Goal: Information Seeking & Learning: Learn about a topic

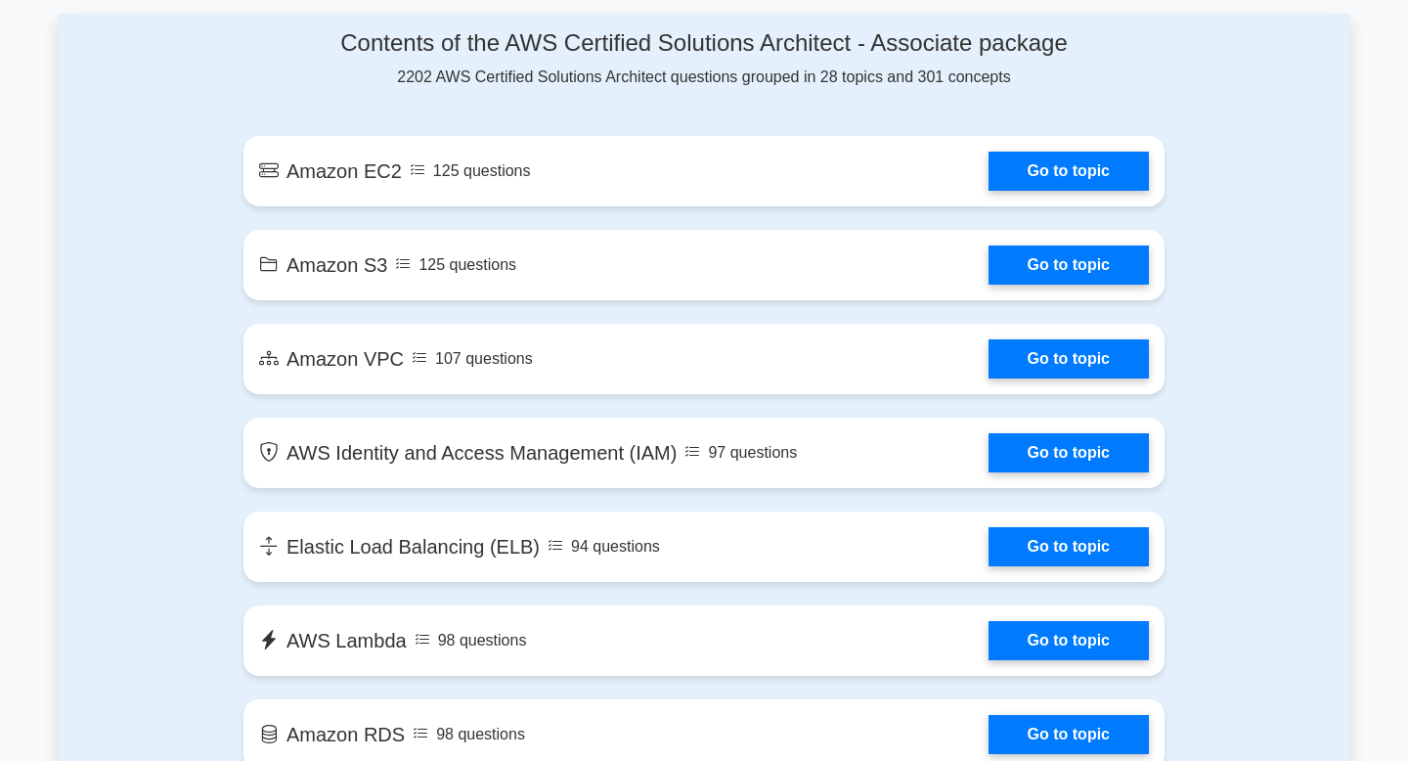
scroll to position [928, 0]
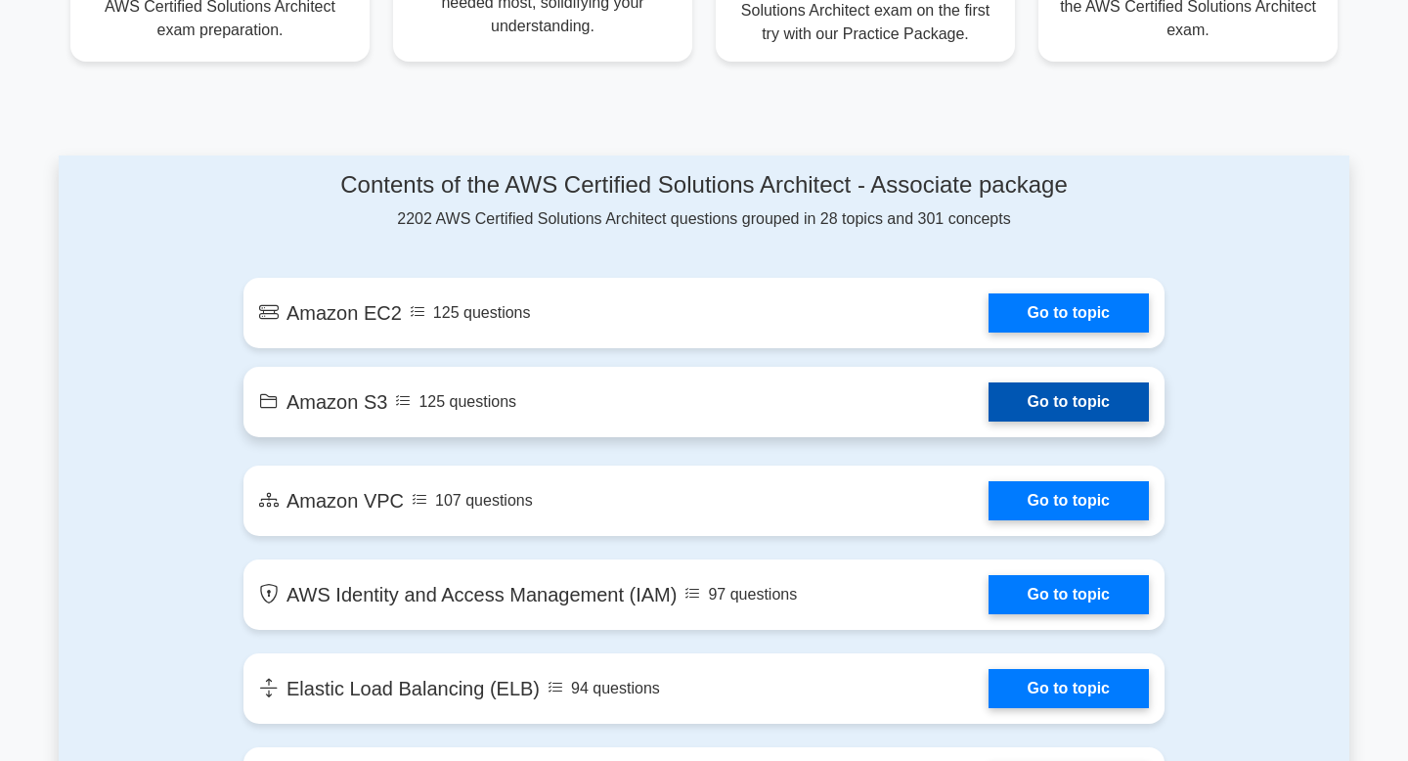
click at [1050, 411] on link "Go to topic" at bounding box center [1068, 401] width 160 height 39
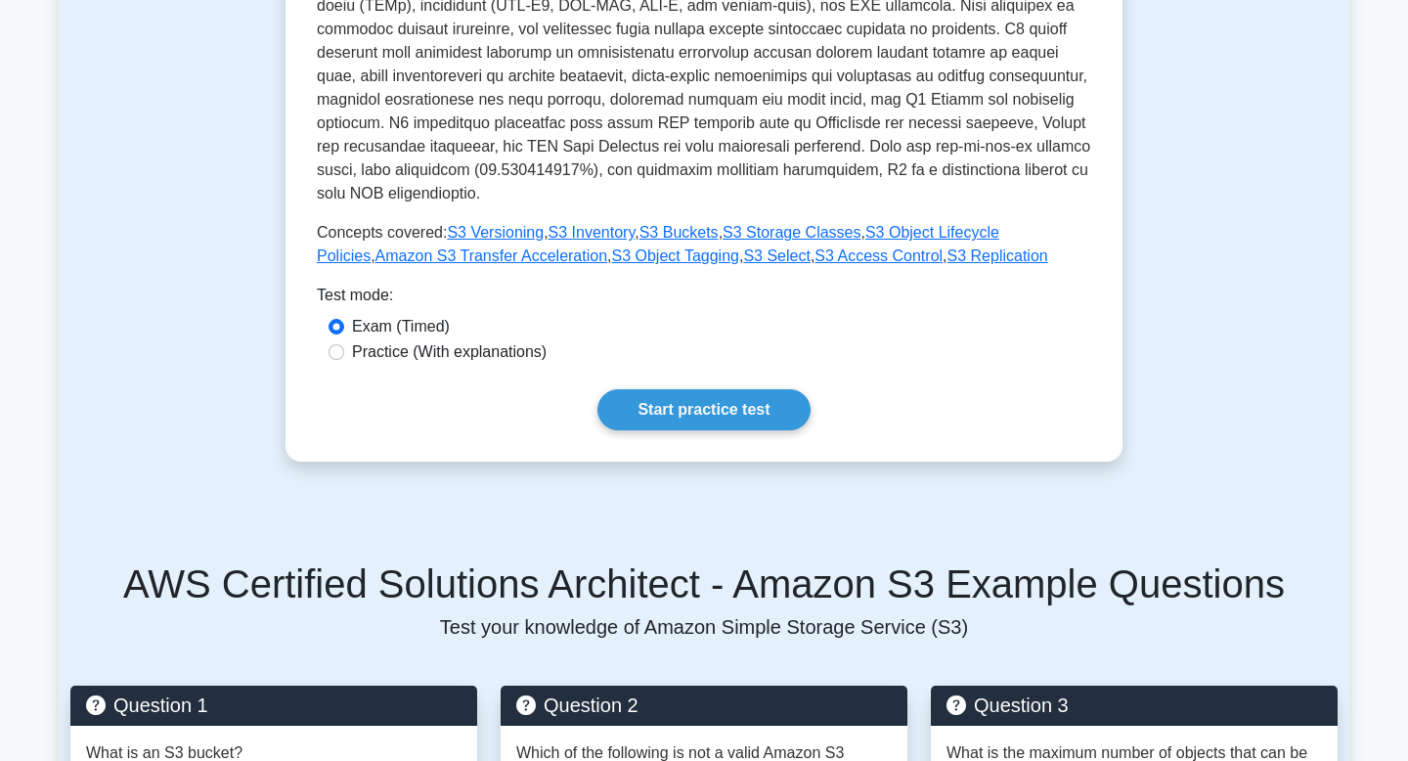
click at [498, 340] on label "Practice (With explanations)" at bounding box center [449, 351] width 195 height 23
click at [344, 344] on input "Practice (With explanations)" at bounding box center [336, 352] width 16 height 16
radio input "true"
click at [655, 389] on link "Start practice test" at bounding box center [703, 409] width 212 height 41
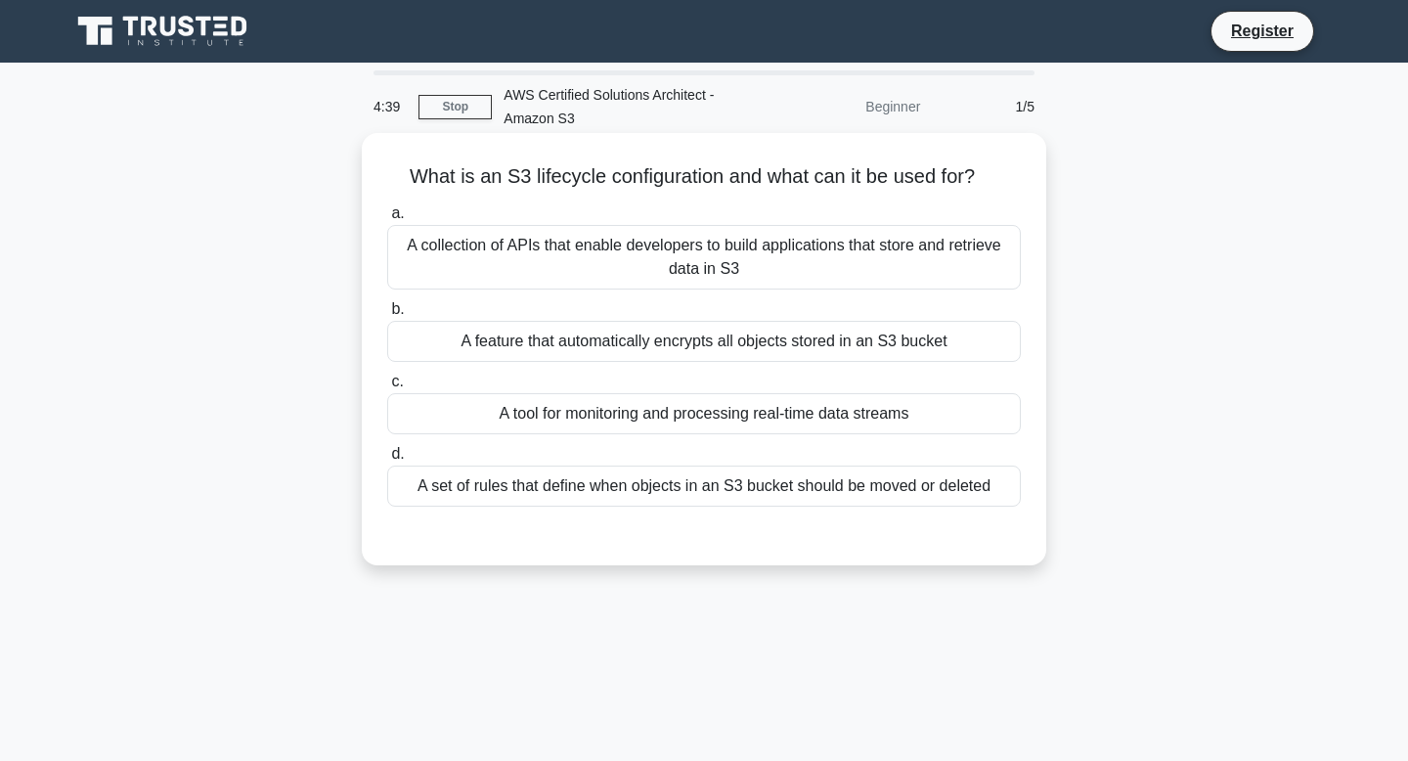
click at [648, 500] on div "A set of rules that define when objects in an S3 bucket should be moved or dele…" at bounding box center [703, 485] width 633 height 41
click at [387, 460] on input "d. A set of rules that define when objects in an S3 bucket should be moved or d…" at bounding box center [387, 454] width 0 height 13
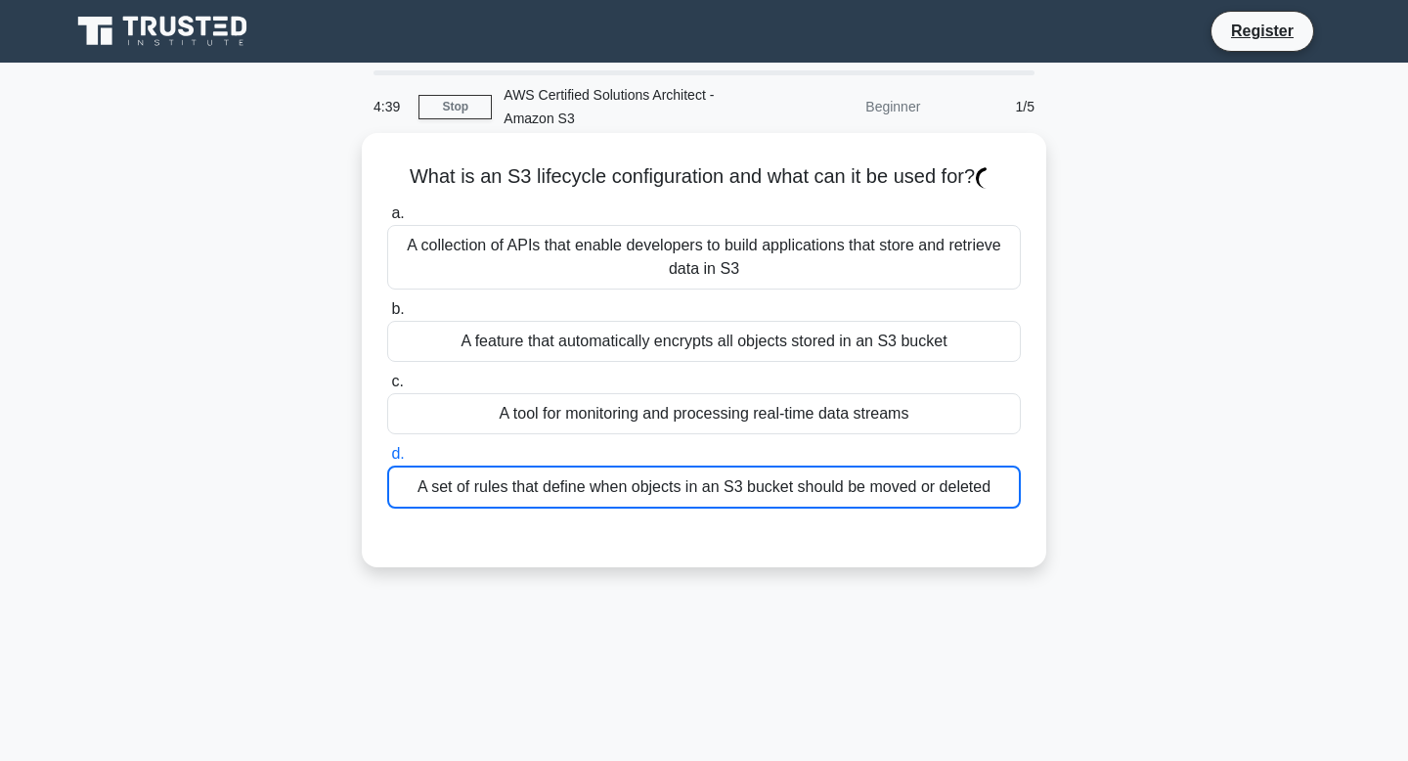
click at [648, 500] on div "A set of rules that define when objects in an S3 bucket should be moved or dele…" at bounding box center [703, 486] width 633 height 43
click at [387, 460] on input "d. A set of rules that define when objects in an S3 bucket should be moved or d…" at bounding box center [387, 454] width 0 height 13
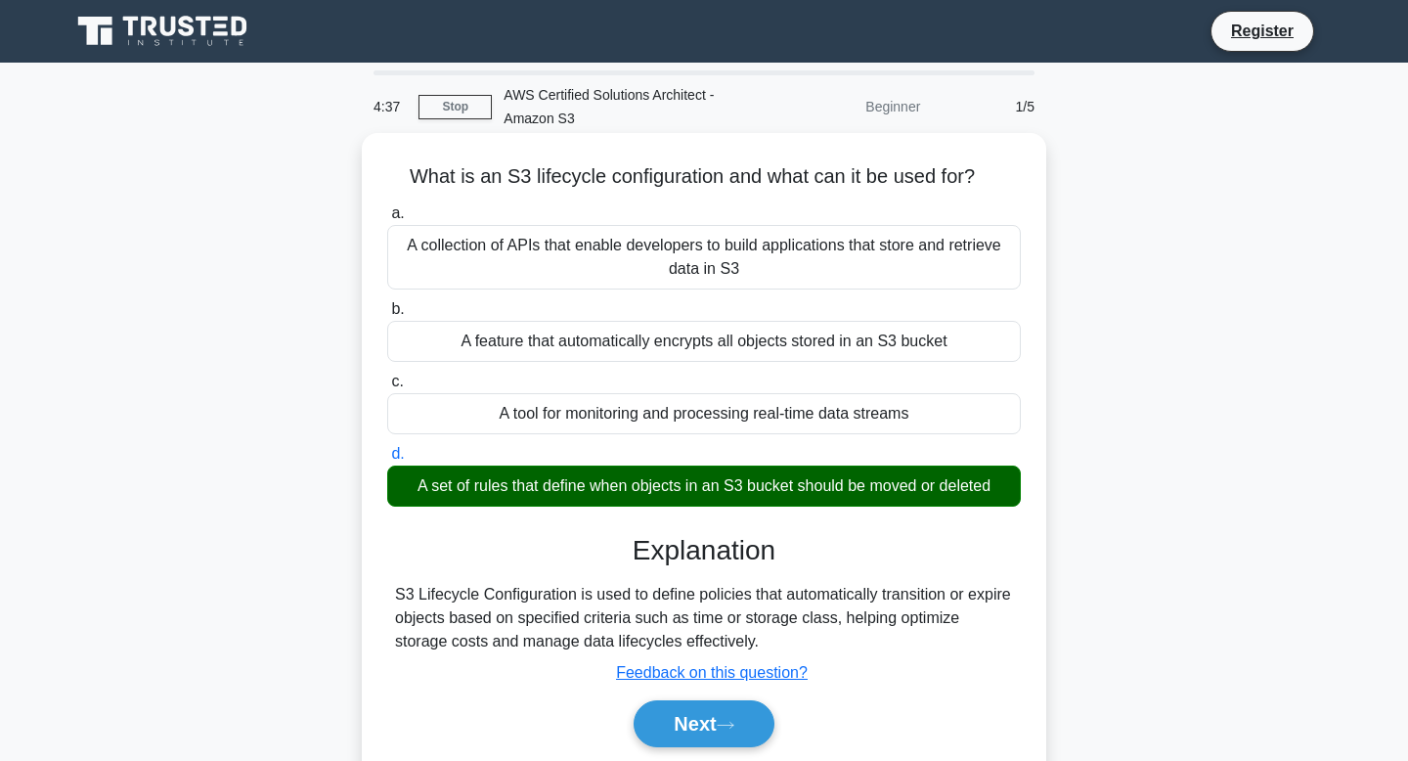
click at [759, 531] on div "a. A collection of APIs that enable developers to build applications that store…" at bounding box center [703, 483] width 637 height 573
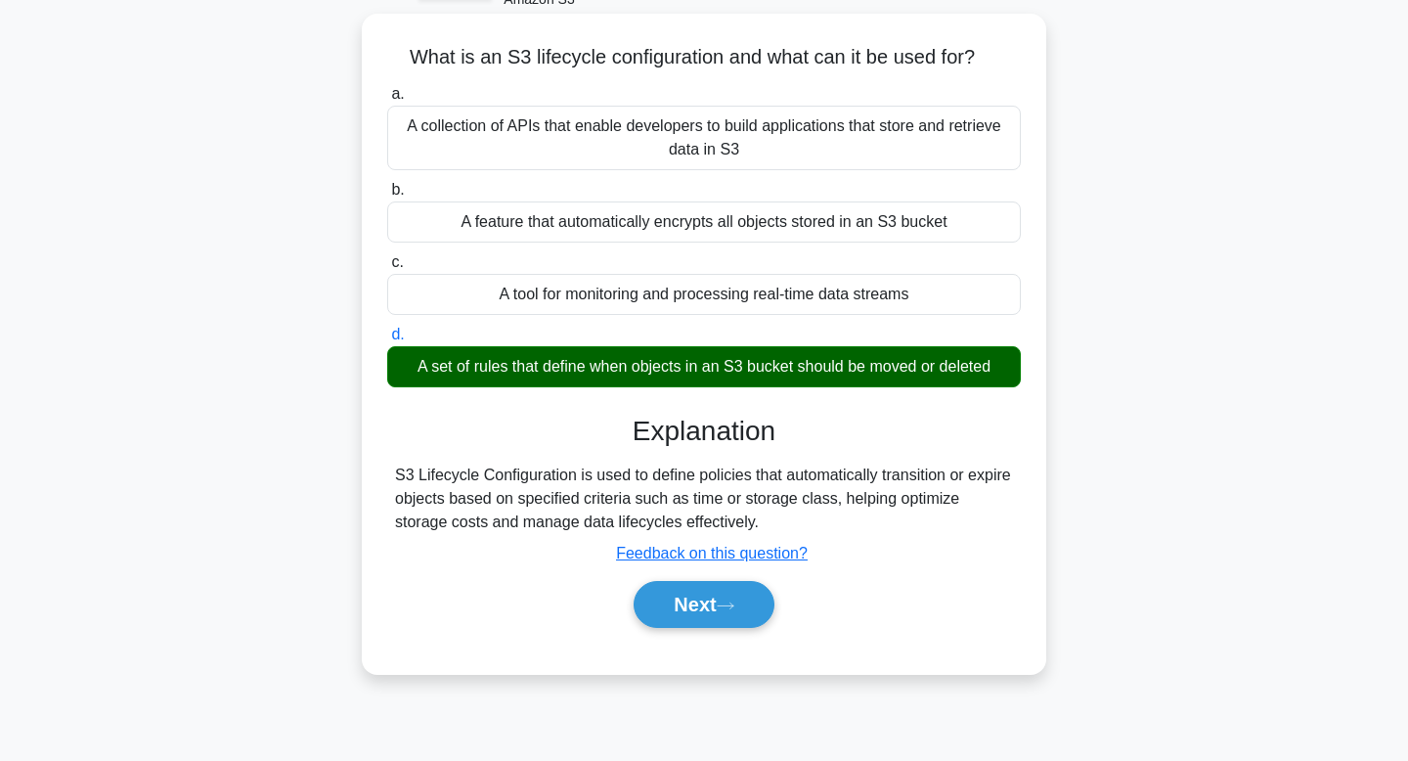
scroll to position [133, 0]
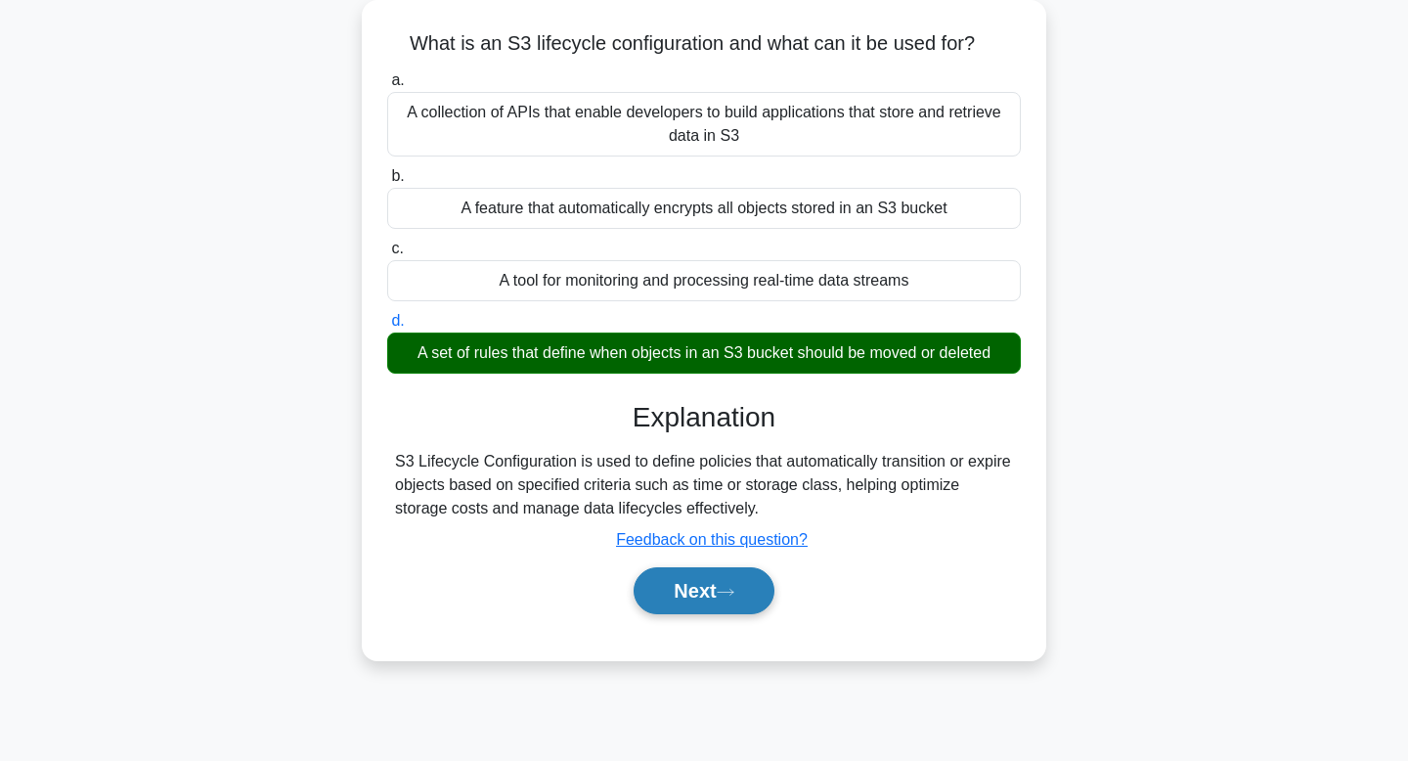
click at [694, 595] on button "Next" at bounding box center [703, 590] width 140 height 47
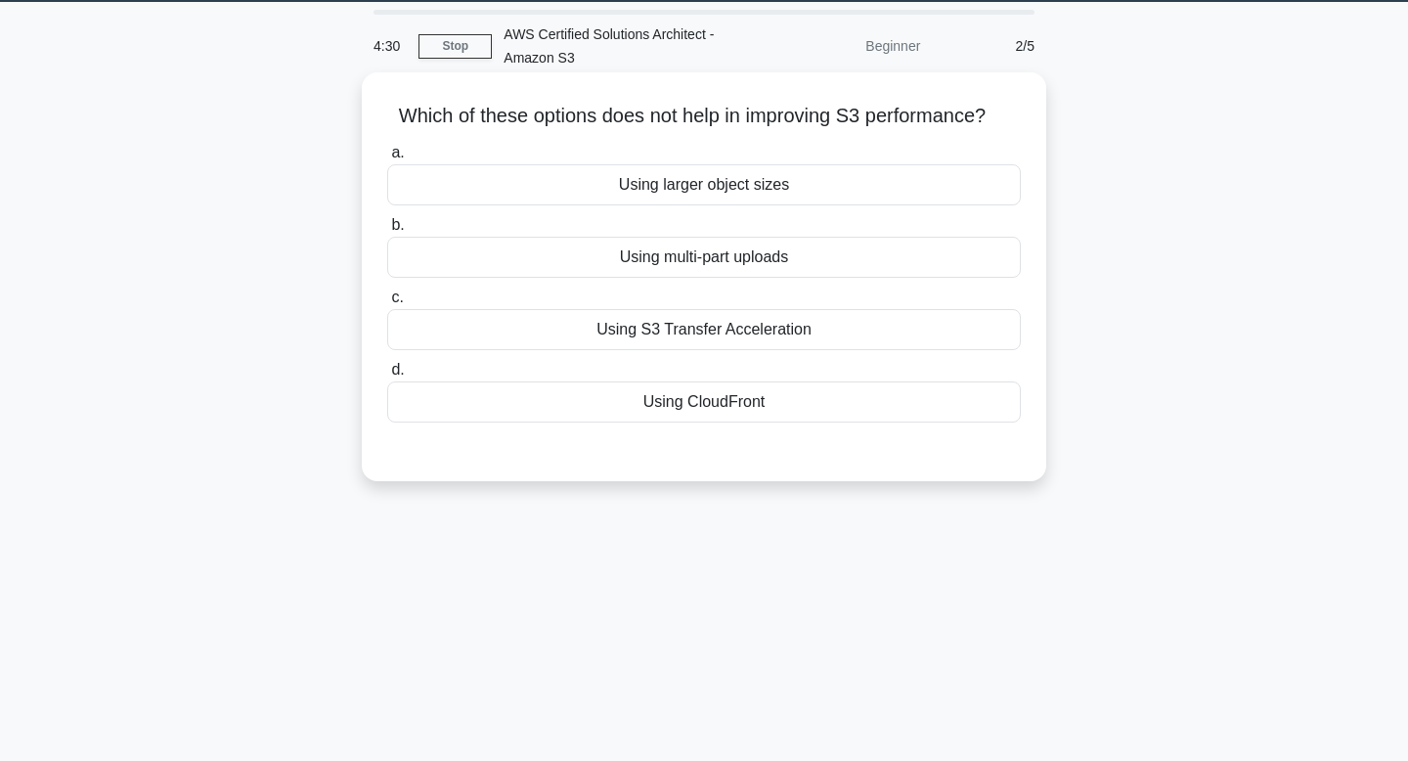
scroll to position [0, 0]
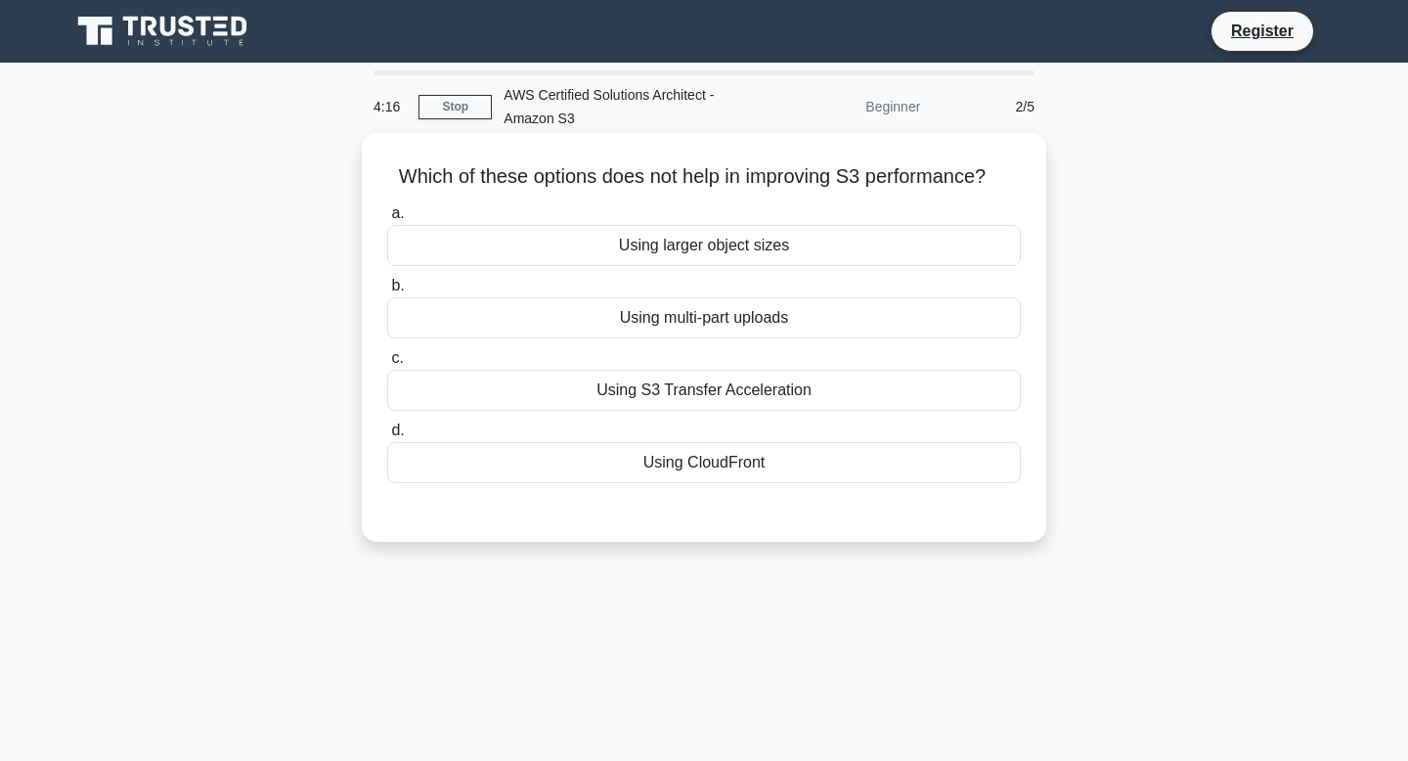
click at [784, 466] on div "Using CloudFront" at bounding box center [703, 462] width 633 height 41
click at [387, 437] on input "d. Using CloudFront" at bounding box center [387, 430] width 0 height 13
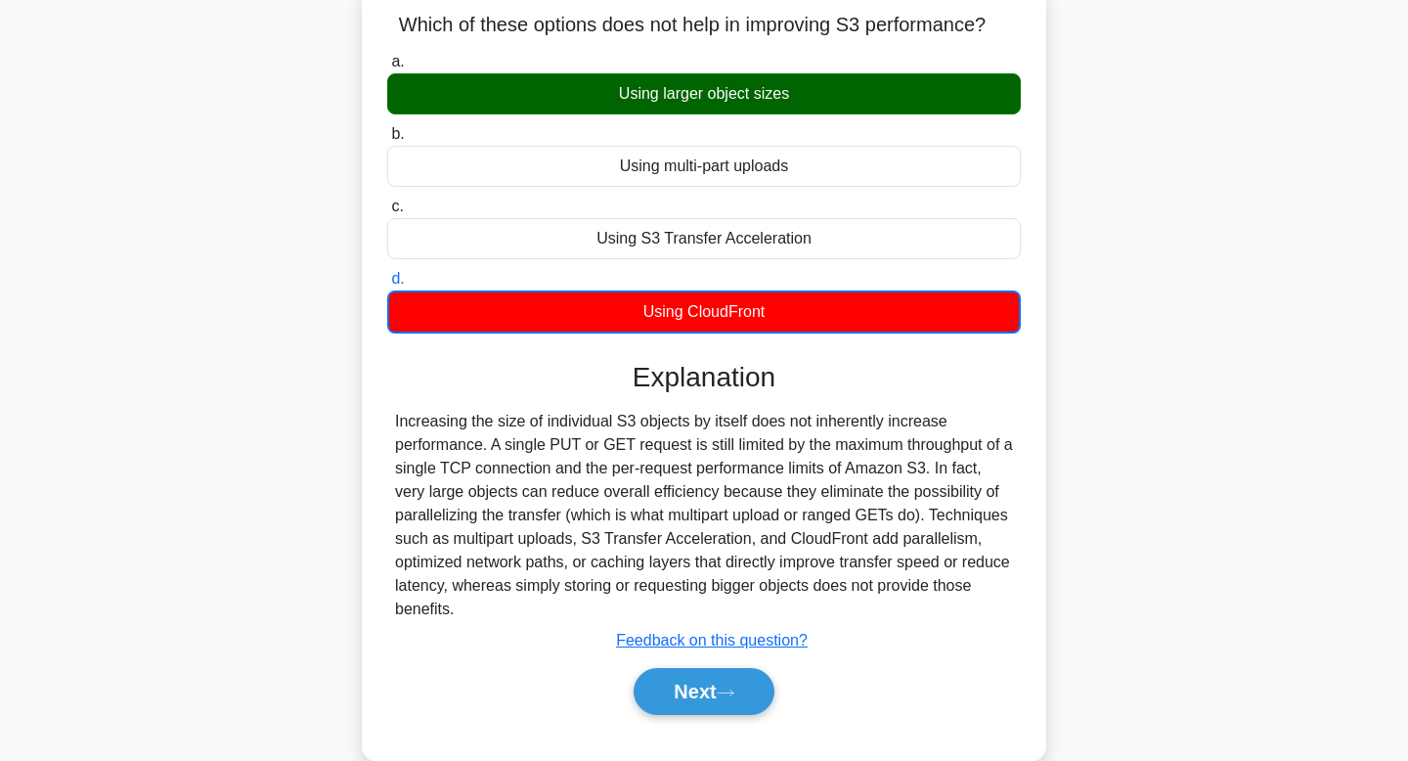
scroll to position [220, 0]
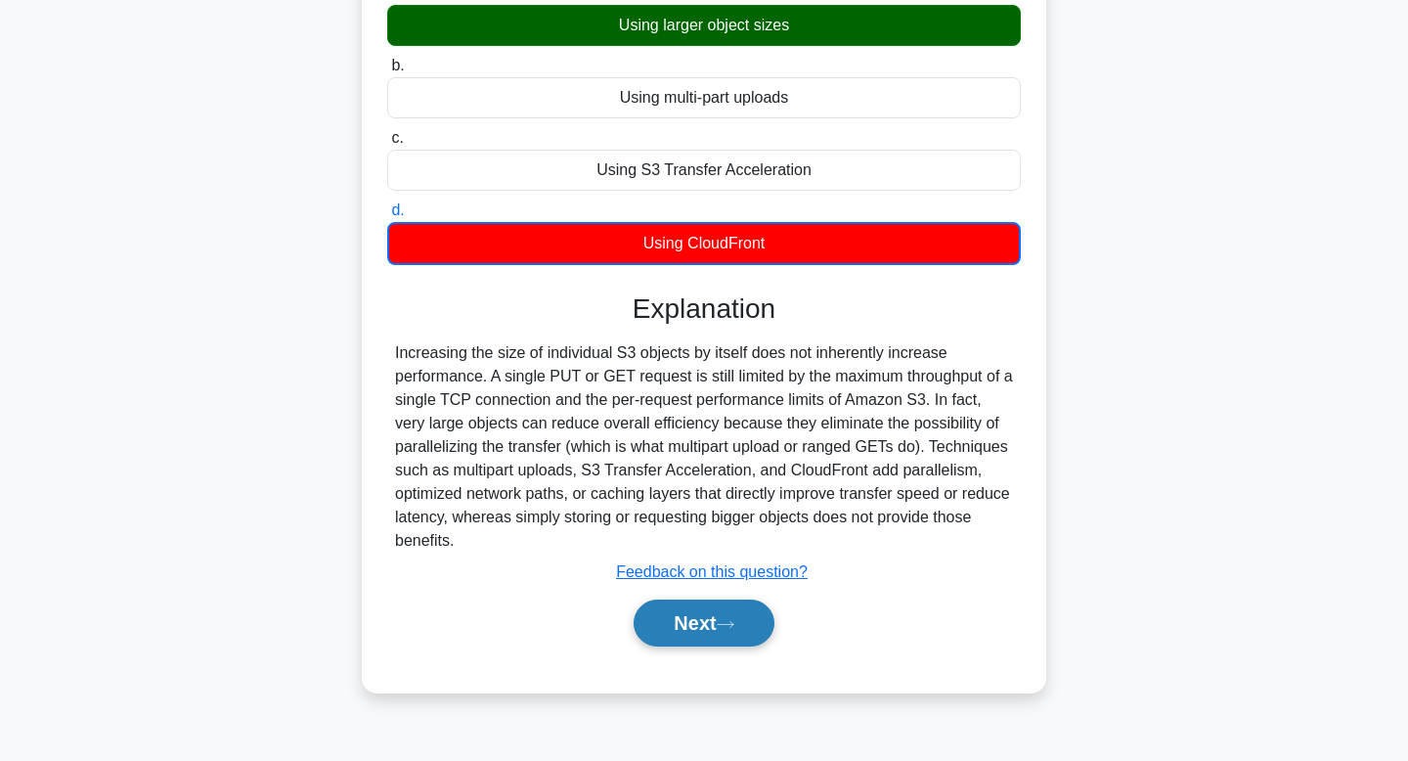
click at [732, 615] on button "Next" at bounding box center [703, 622] width 140 height 47
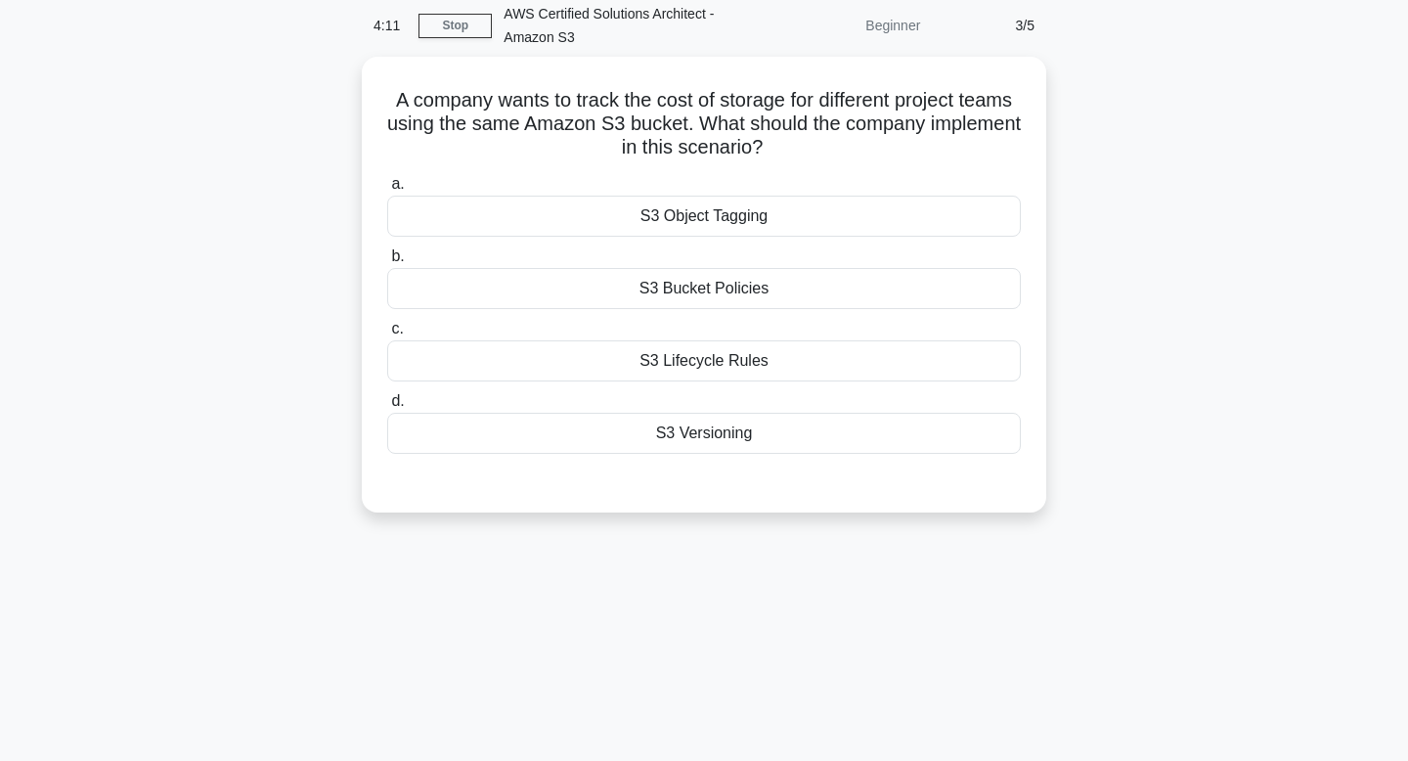
scroll to position [0, 0]
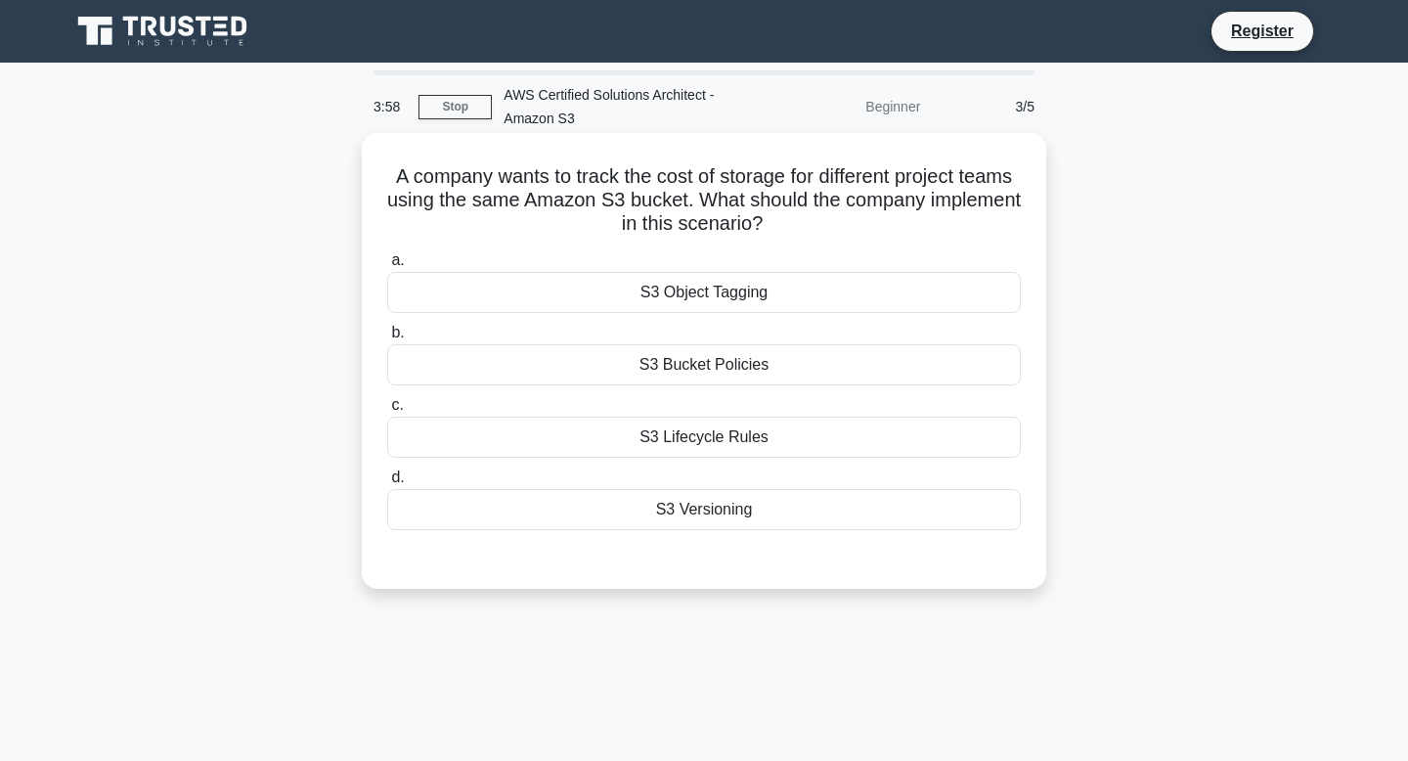
click at [746, 370] on div "S3 Bucket Policies" at bounding box center [703, 364] width 633 height 41
click at [387, 339] on input "b. S3 Bucket Policies" at bounding box center [387, 332] width 0 height 13
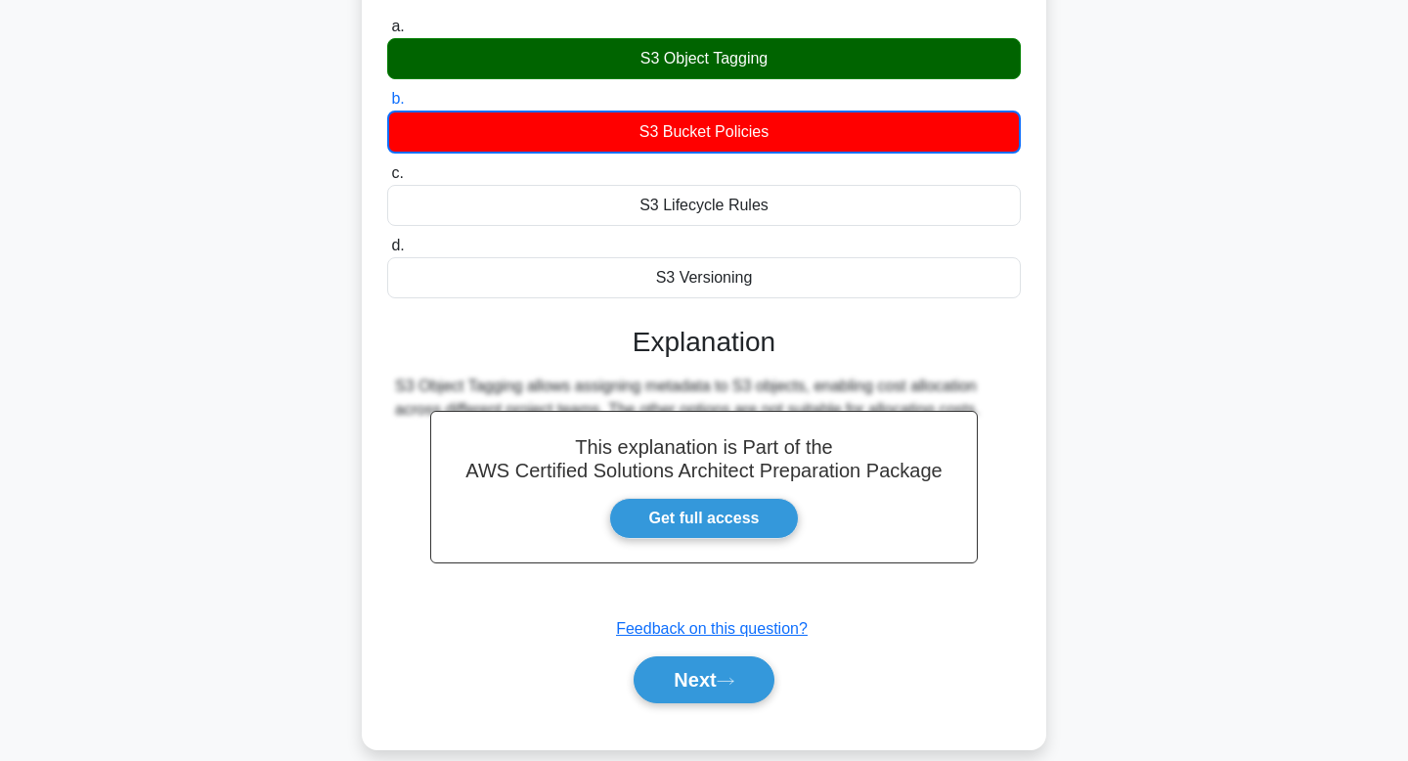
scroll to position [278, 0]
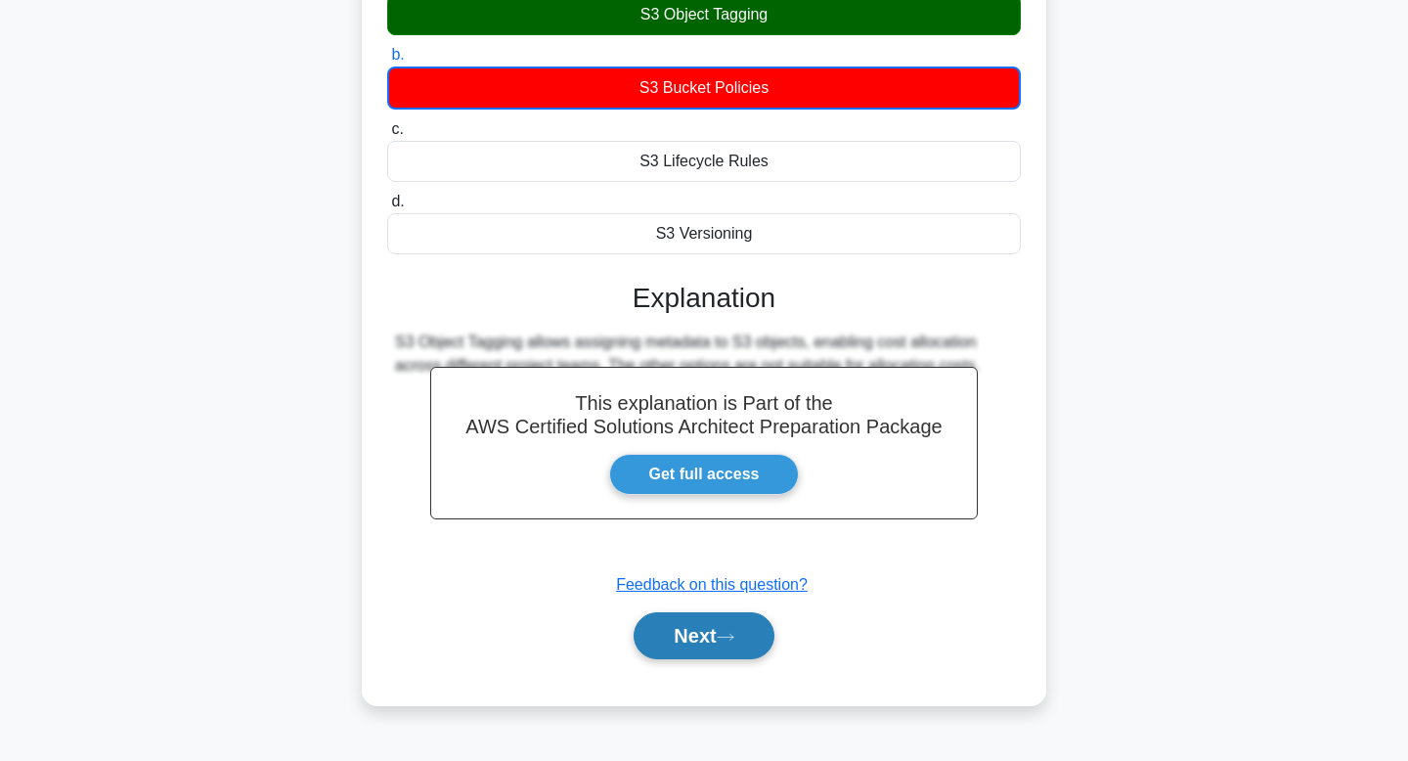
click at [707, 640] on button "Next" at bounding box center [703, 635] width 140 height 47
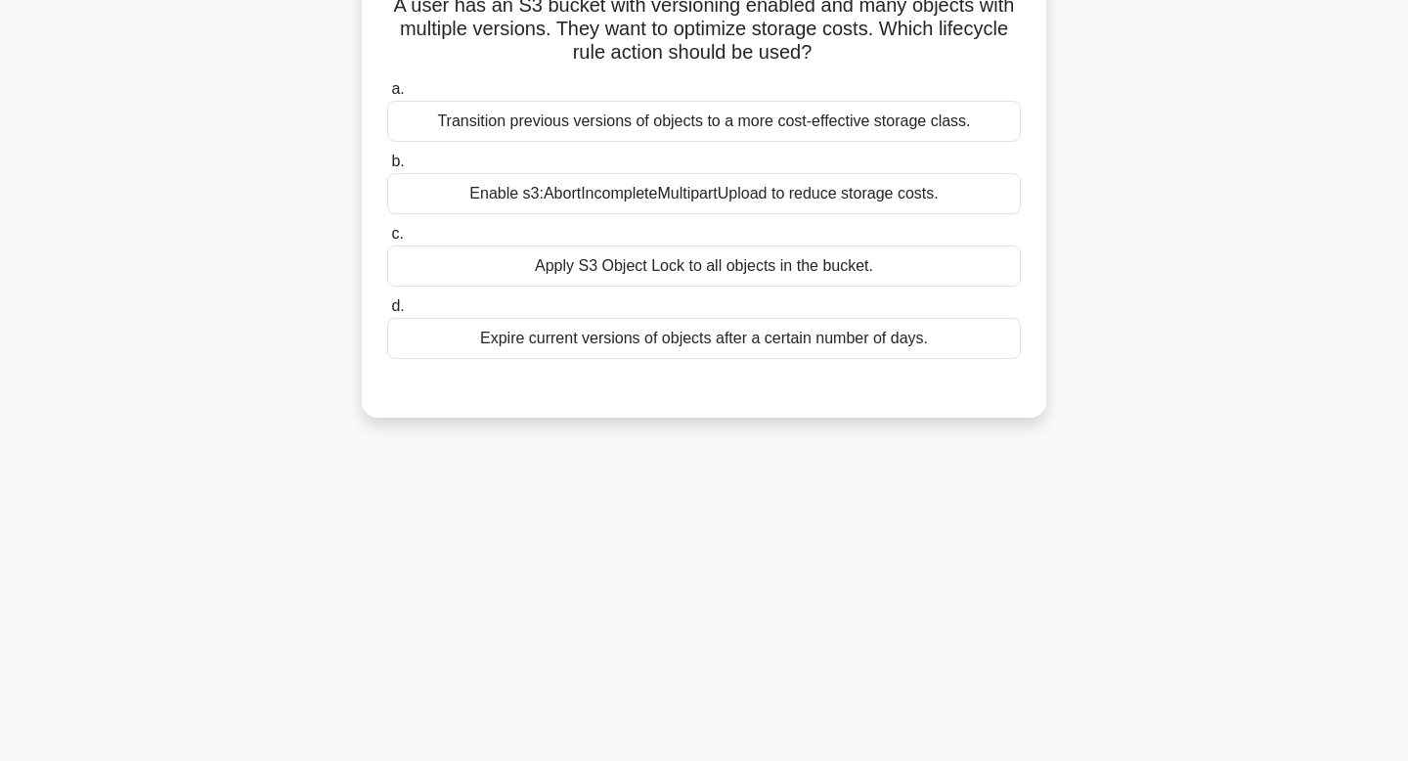
scroll to position [0, 0]
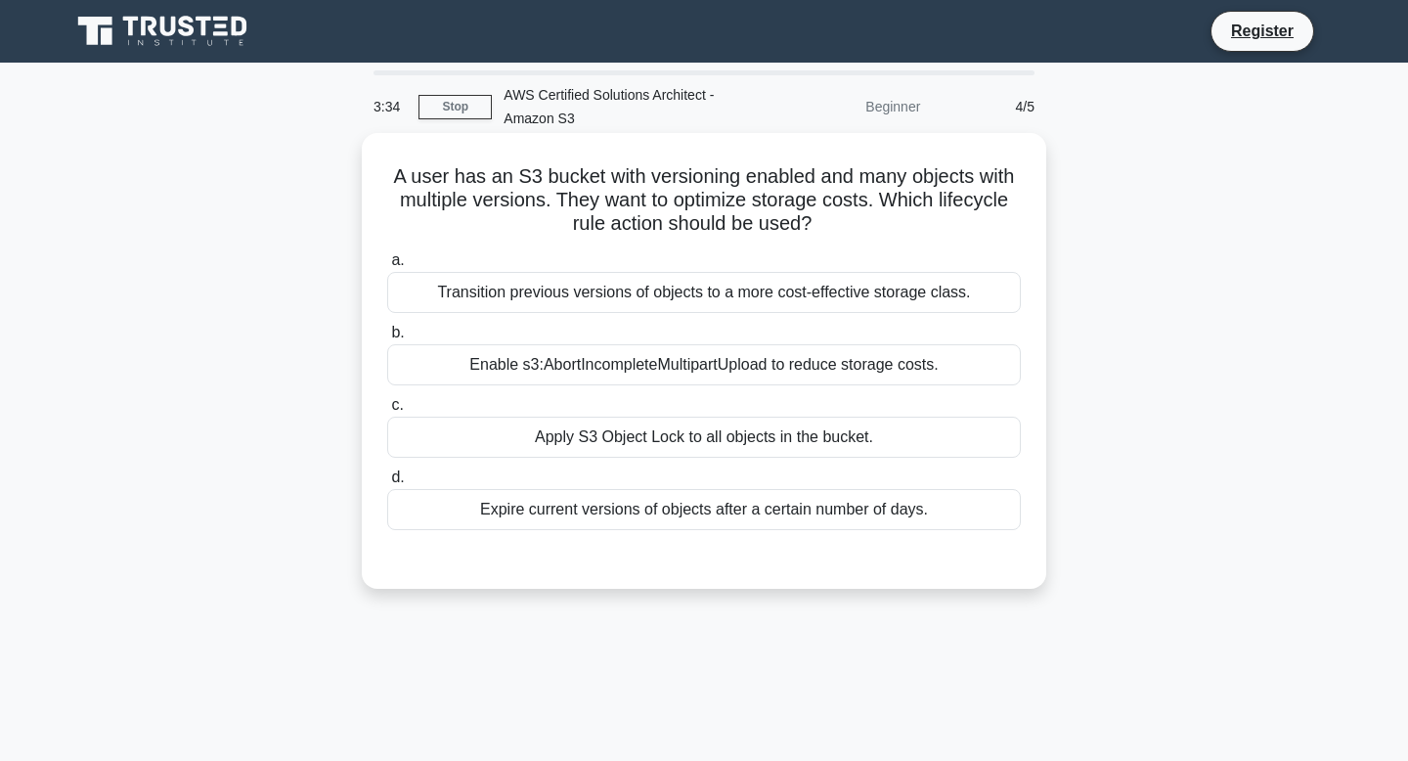
click at [684, 517] on div "Expire current versions of objects after a certain number of days." at bounding box center [703, 509] width 633 height 41
click at [387, 484] on input "d. Expire current versions of objects after a certain number of days." at bounding box center [387, 477] width 0 height 13
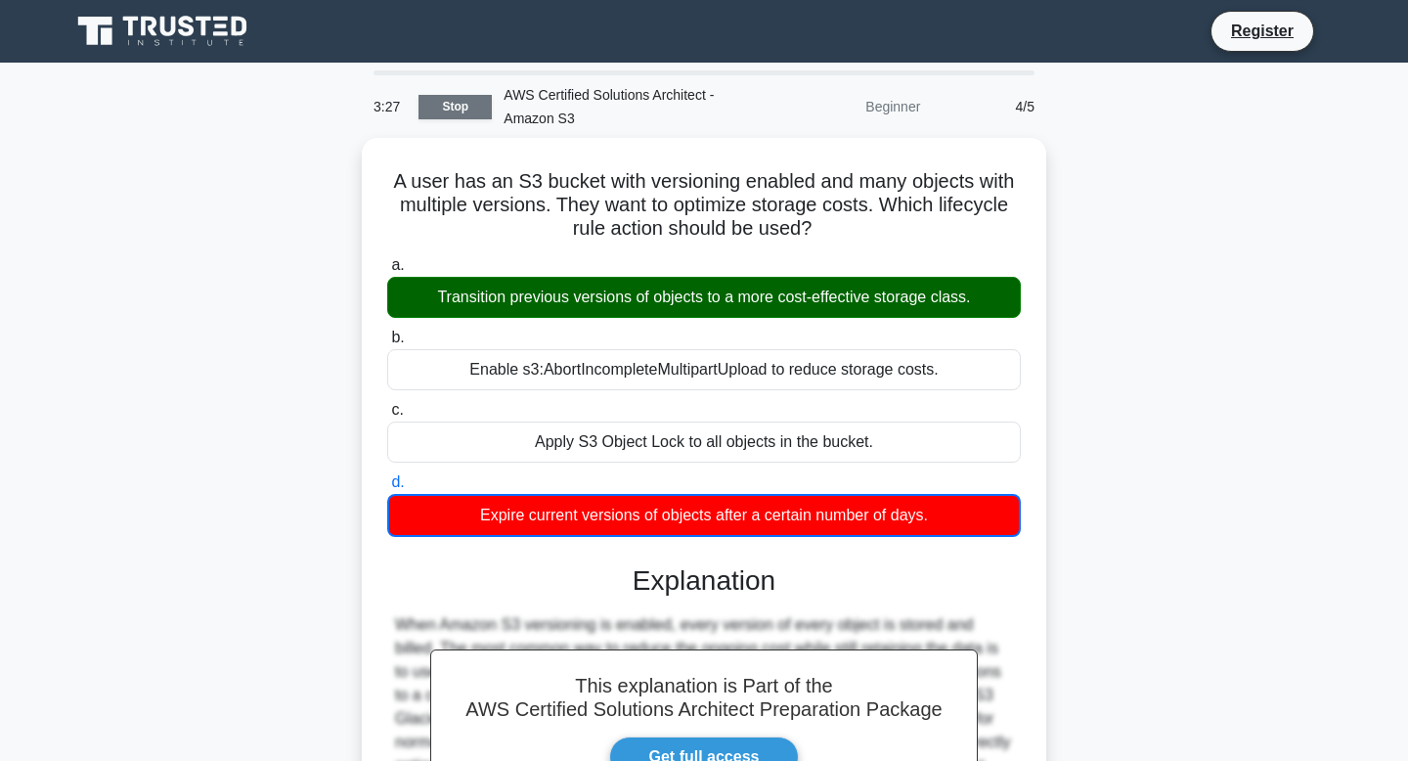
click at [472, 107] on link "Stop" at bounding box center [454, 107] width 73 height 24
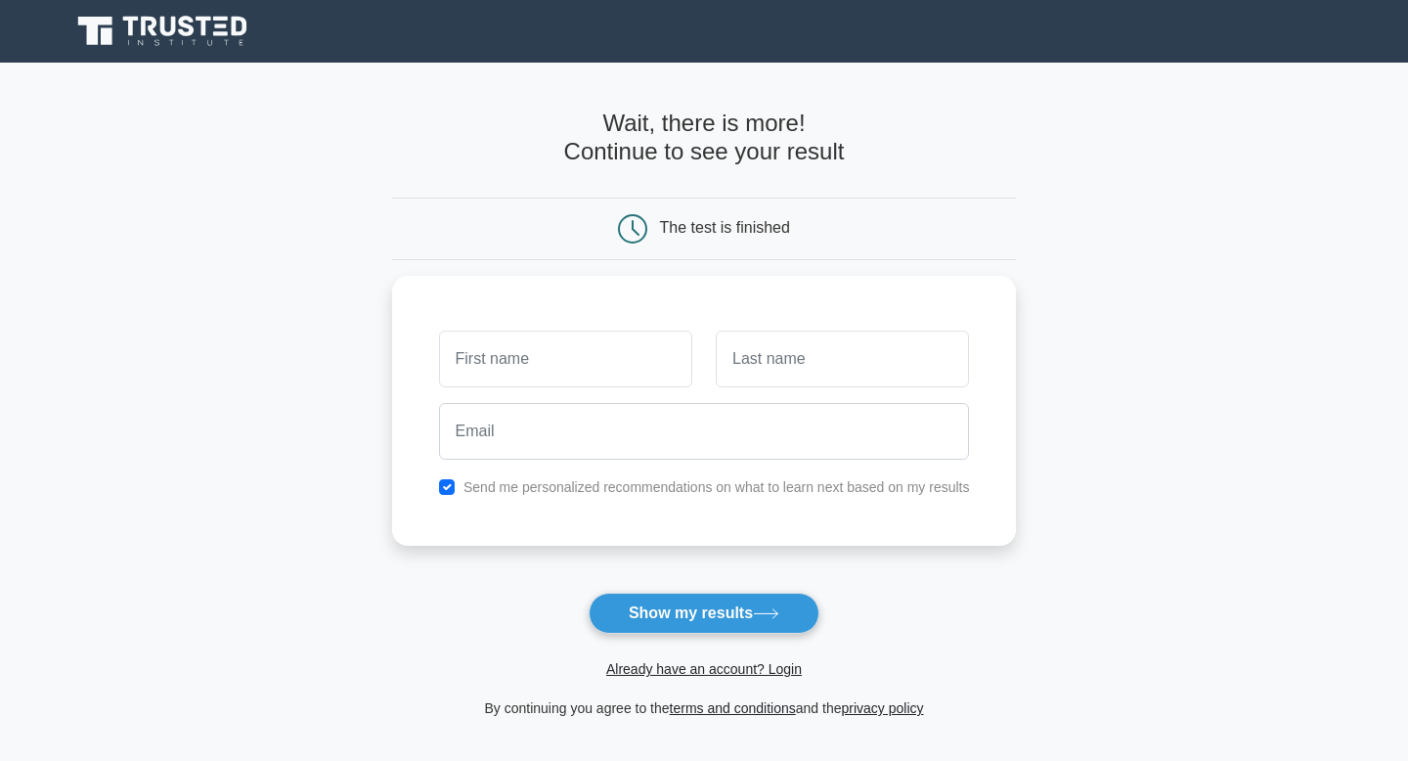
click at [166, 39] on icon at bounding box center [164, 31] width 188 height 37
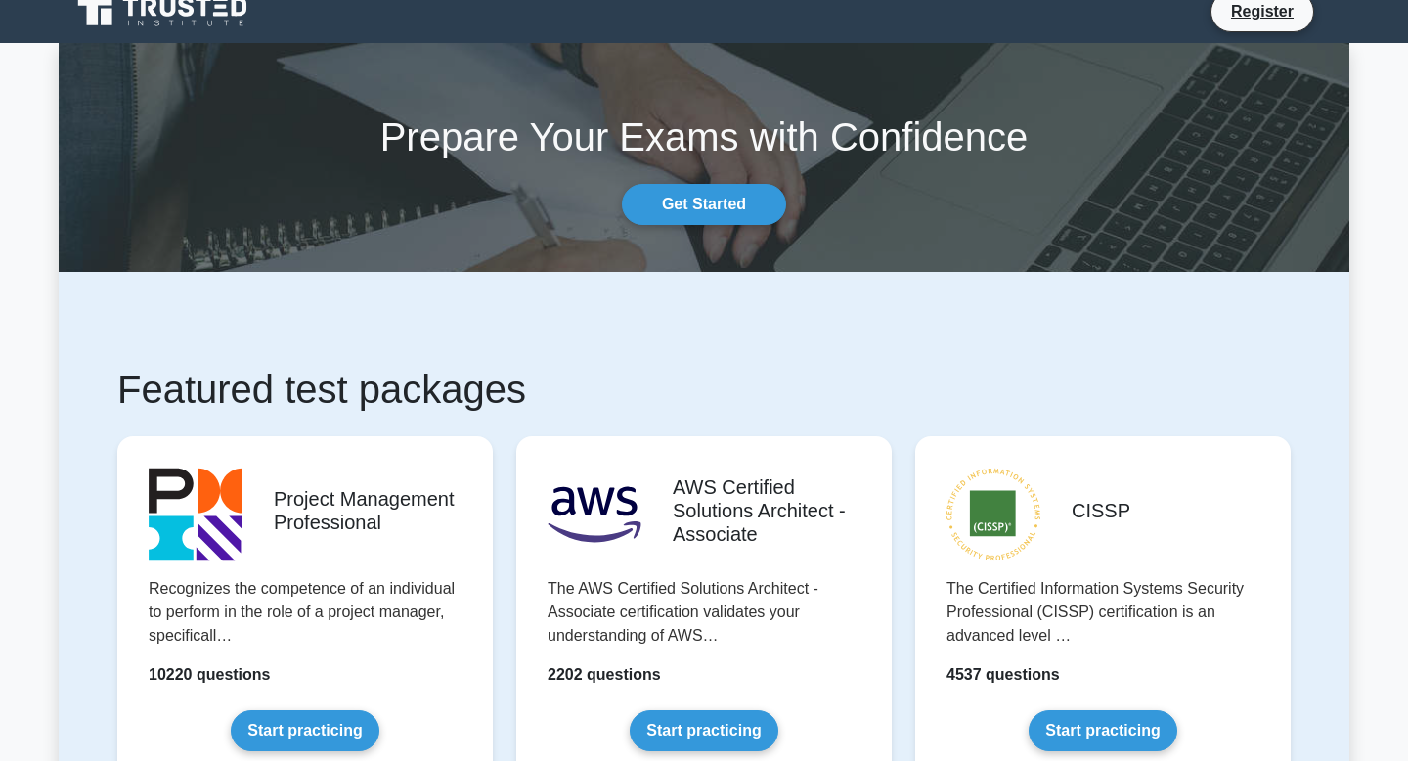
scroll to position [8, 0]
